Goal: Information Seeking & Learning: Compare options

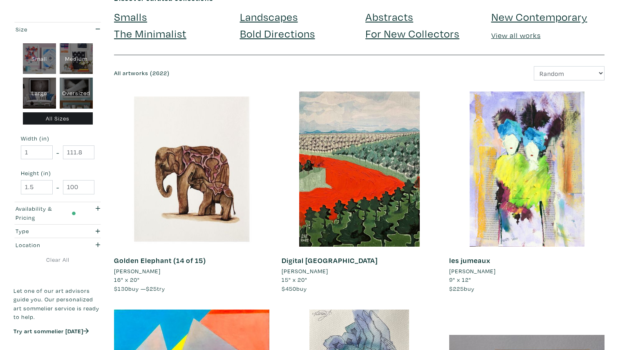
scroll to position [63, 0]
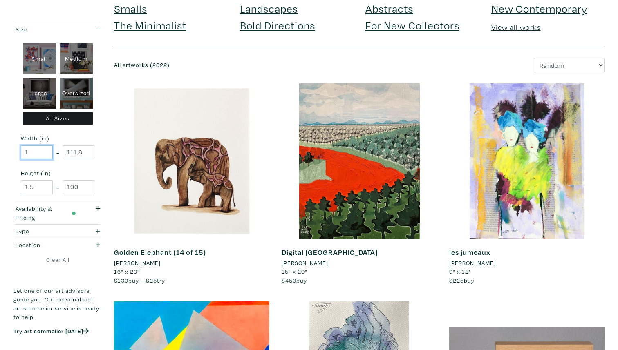
click at [38, 151] on input "1" at bounding box center [37, 152] width 32 height 14
type input "2"
click at [46, 150] on input "2" at bounding box center [37, 152] width 32 height 14
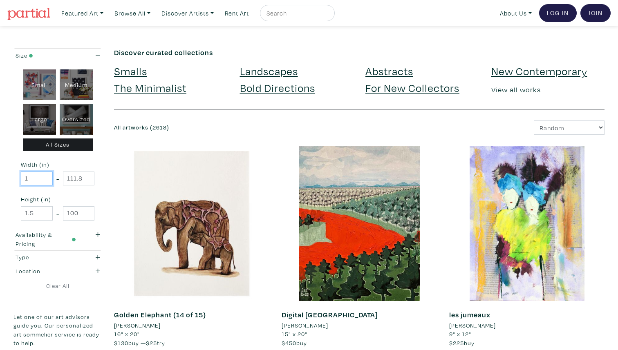
type input "1"
click at [46, 180] on input "1" at bounding box center [37, 179] width 32 height 14
type input "2"
click at [46, 175] on input "2" at bounding box center [37, 179] width 32 height 14
drag, startPoint x: 36, startPoint y: 178, endPoint x: 3, endPoint y: 178, distance: 32.7
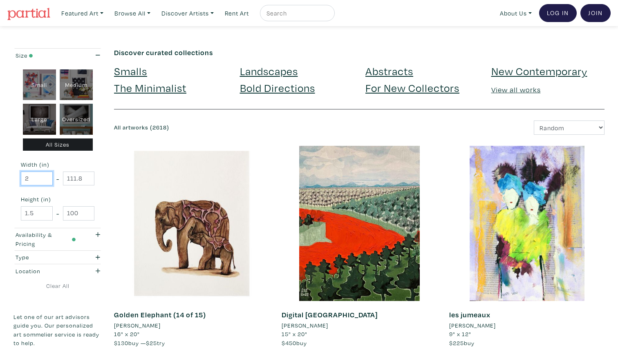
type input "24"
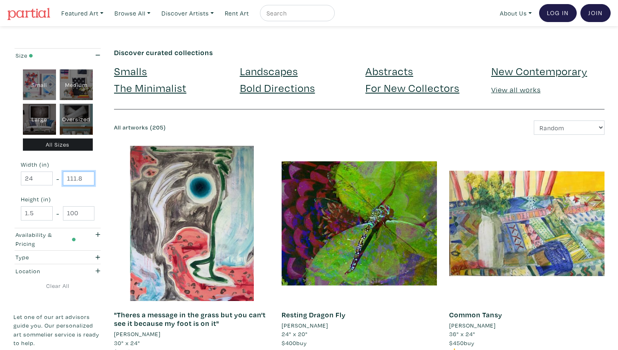
drag, startPoint x: 67, startPoint y: 179, endPoint x: 109, endPoint y: 185, distance: 43.3
type input "24"
click at [38, 213] on input "1.5" at bounding box center [37, 213] width 32 height 14
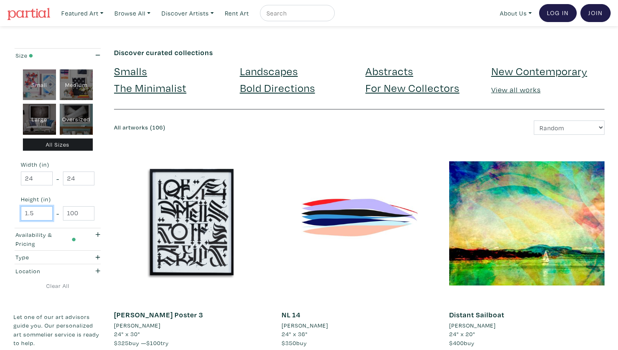
drag, startPoint x: 36, startPoint y: 213, endPoint x: 12, endPoint y: 212, distance: 23.7
type input "36"
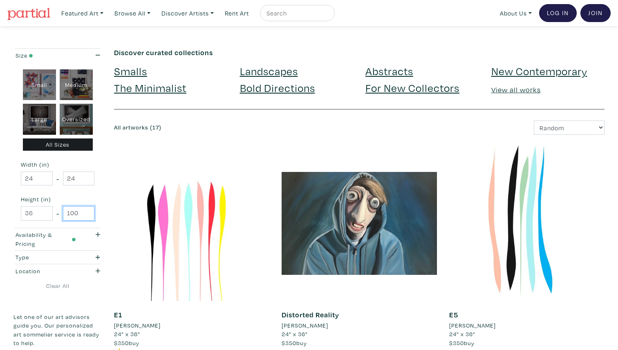
drag, startPoint x: 67, startPoint y: 214, endPoint x: 86, endPoint y: 218, distance: 18.8
click at [86, 218] on input "100" at bounding box center [79, 213] width 32 height 14
type input "36"
